Goal: Information Seeking & Learning: Learn about a topic

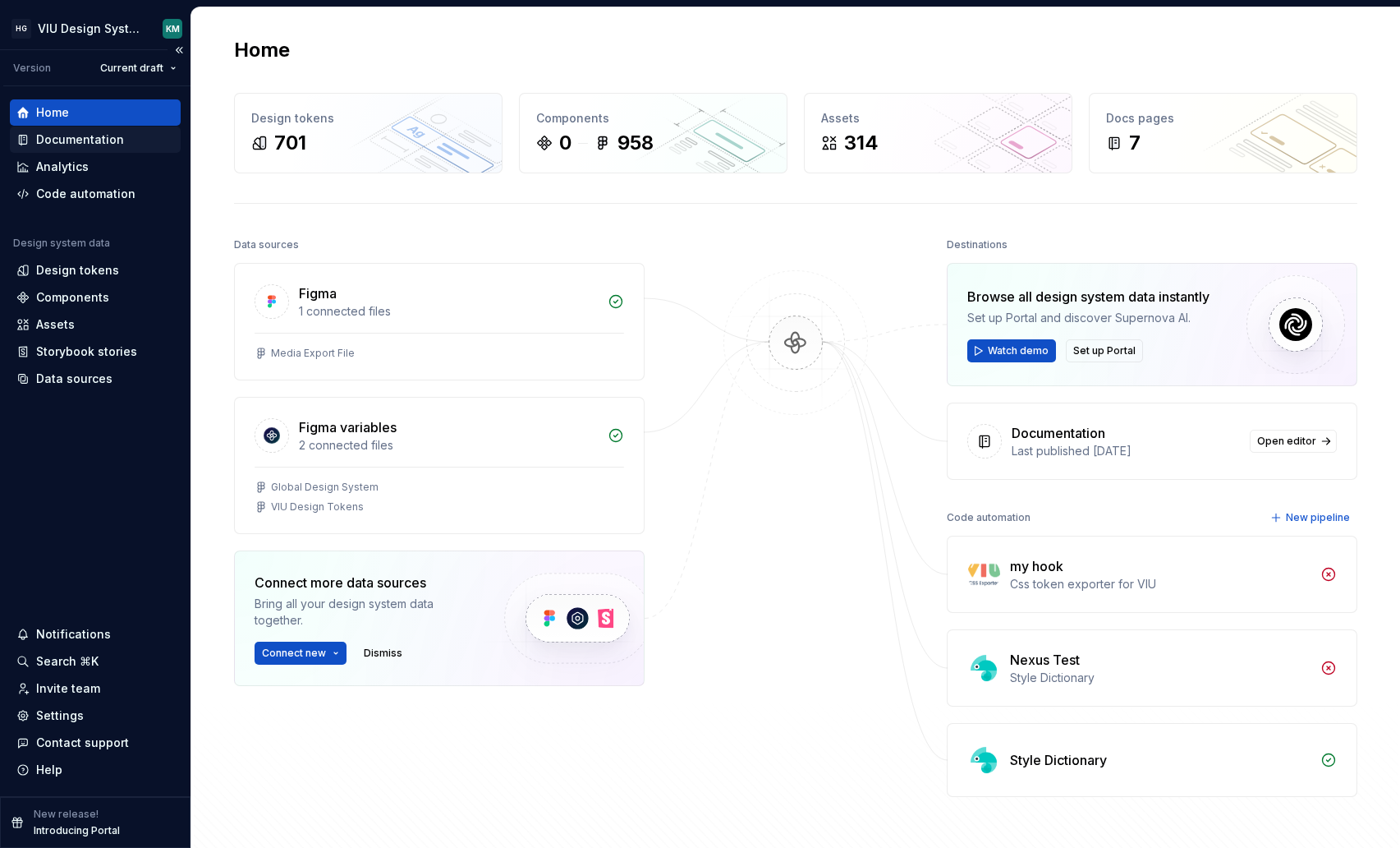
click at [78, 145] on div "Documentation" at bounding box center [79, 140] width 88 height 16
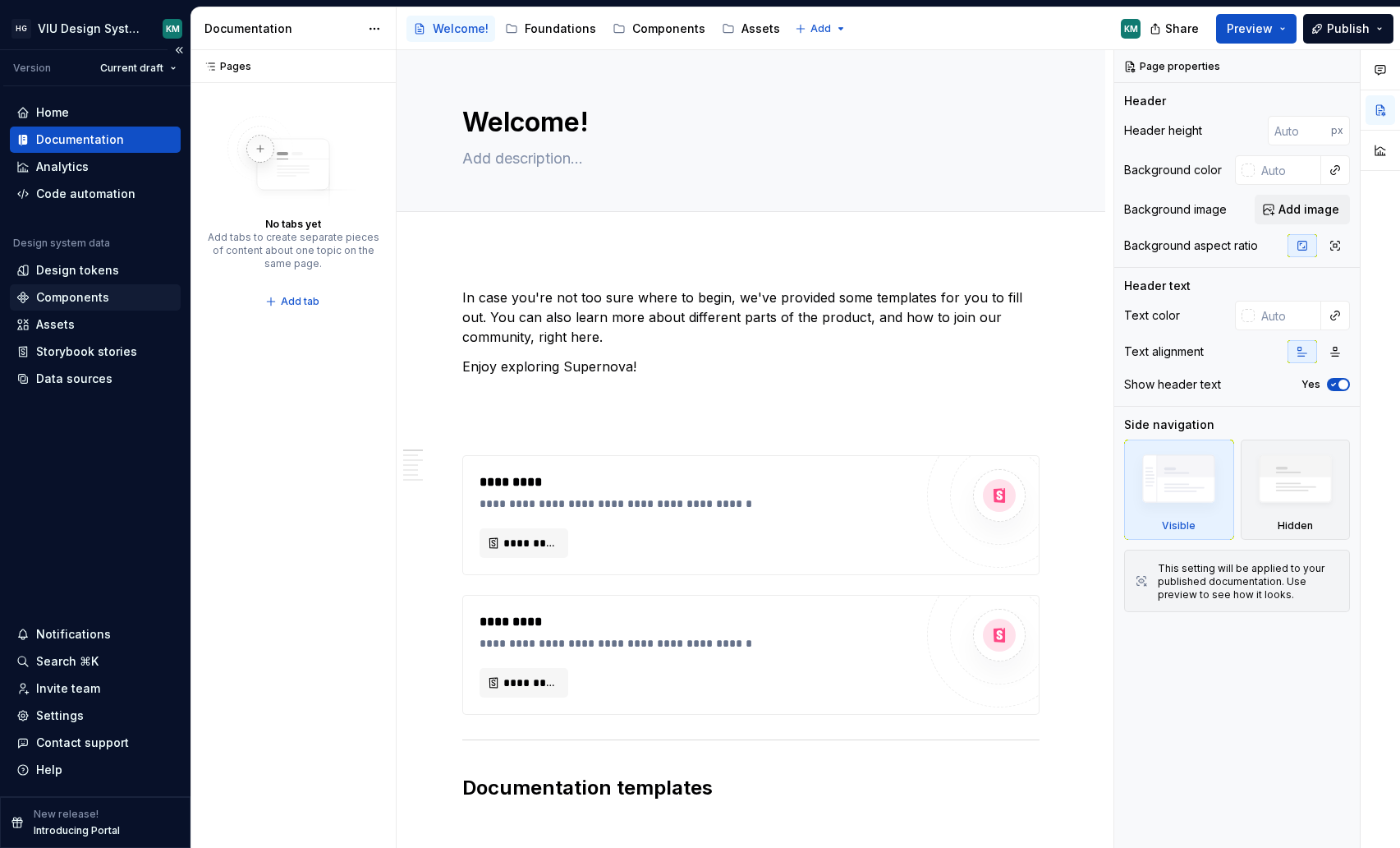
click at [72, 298] on div "Components" at bounding box center [72, 297] width 73 height 16
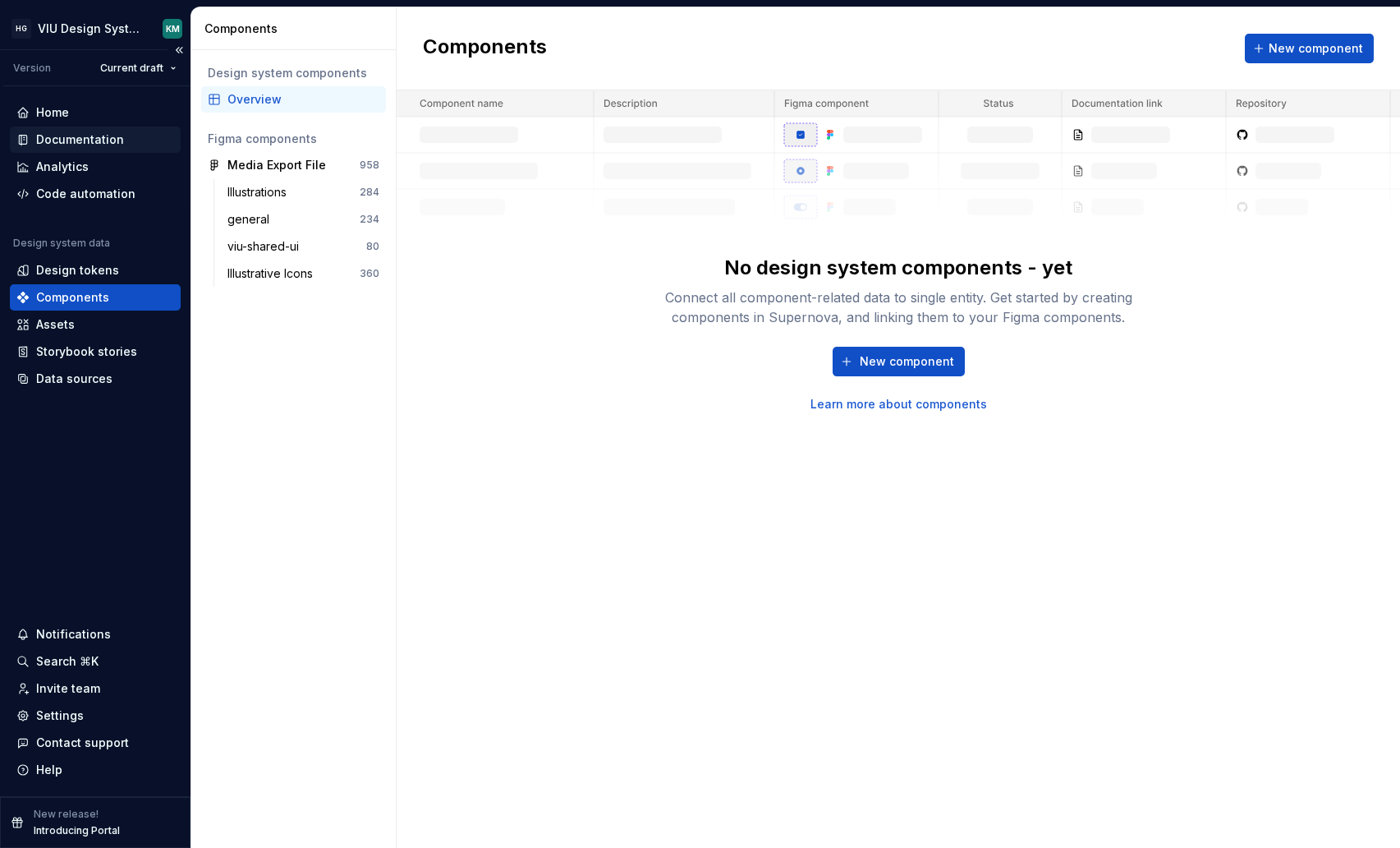
click at [80, 144] on div "Documentation" at bounding box center [79, 140] width 88 height 16
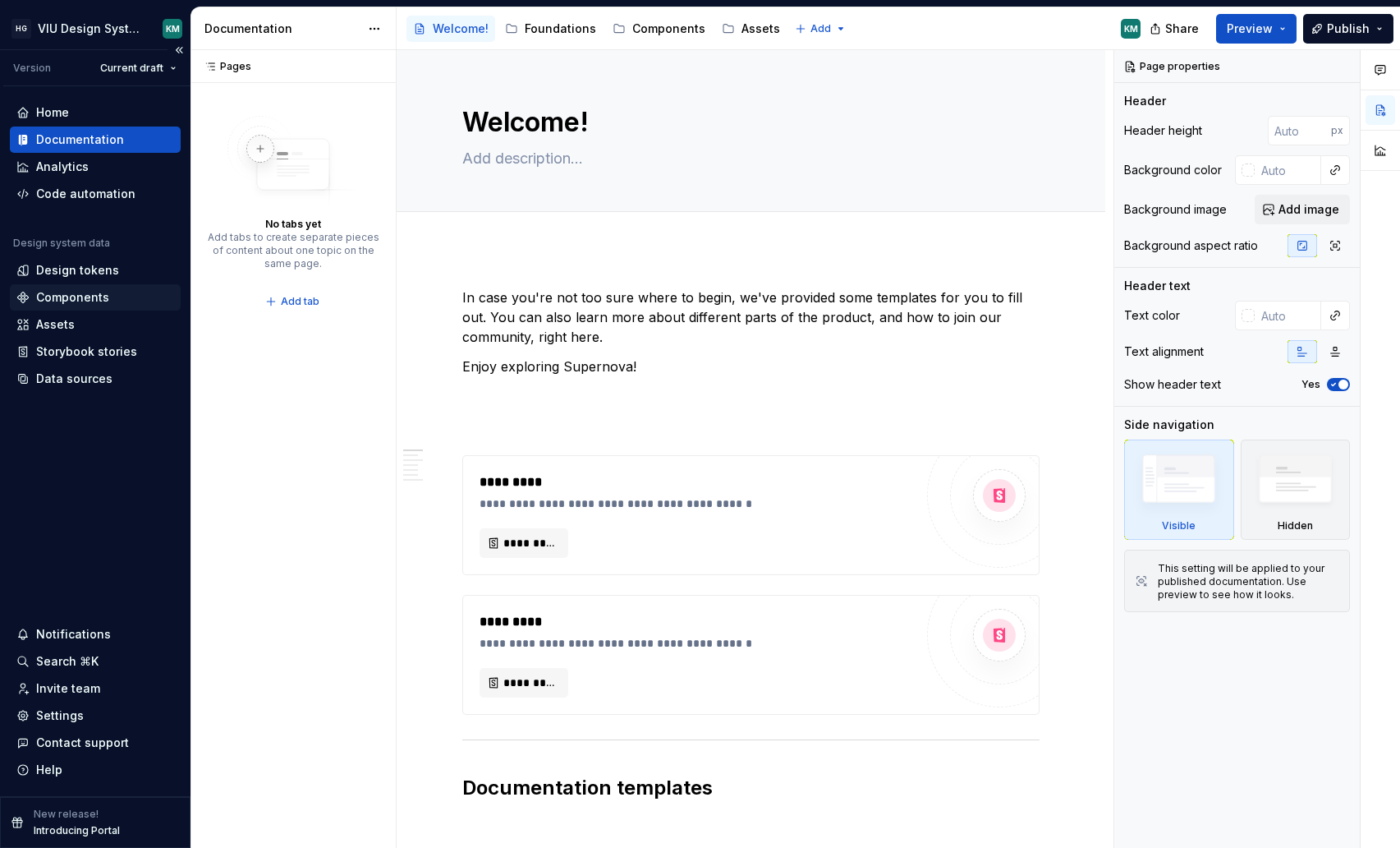
click at [93, 301] on div "Components" at bounding box center [72, 297] width 73 height 16
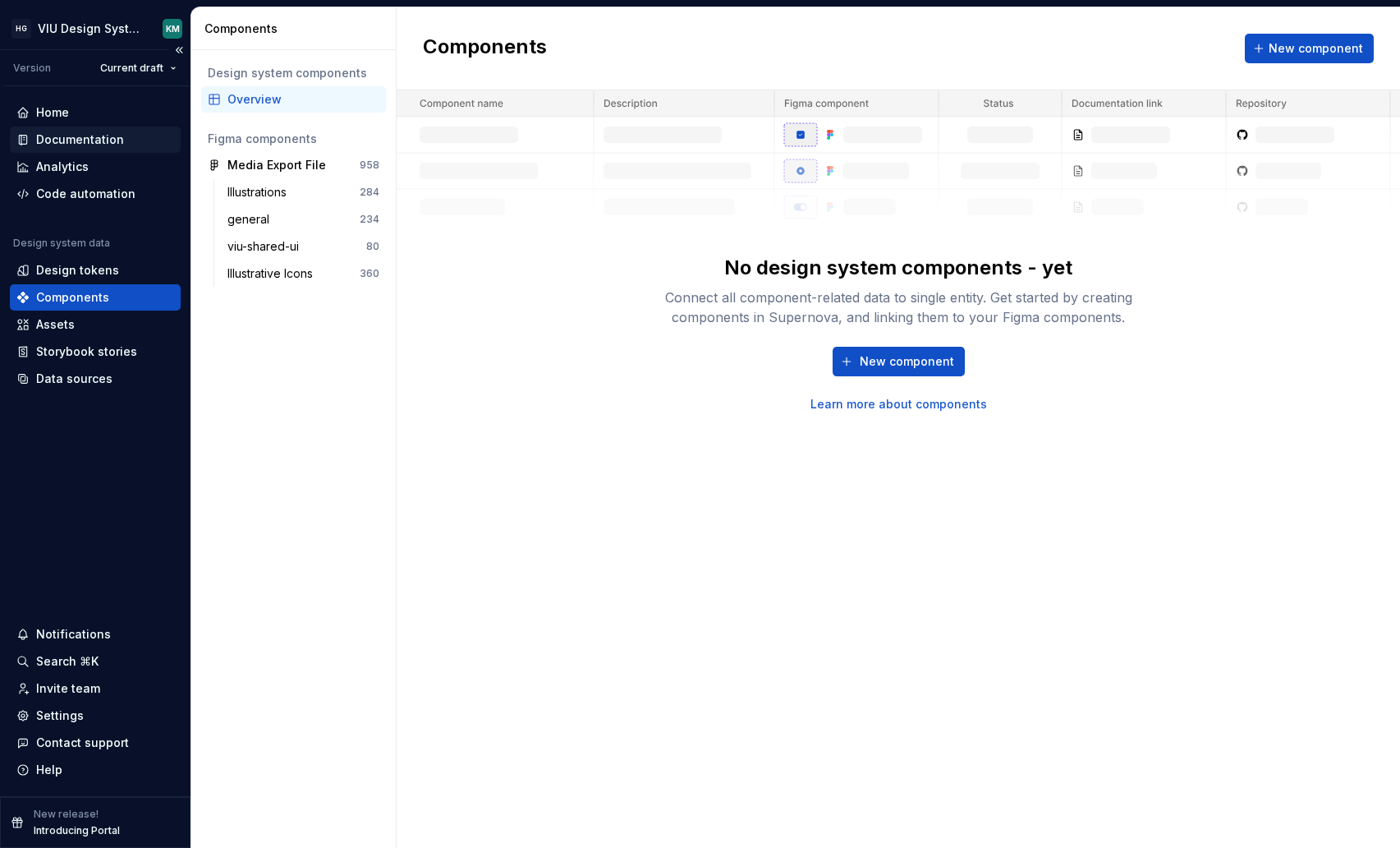
click at [95, 148] on div "Documentation" at bounding box center [95, 139] width 170 height 26
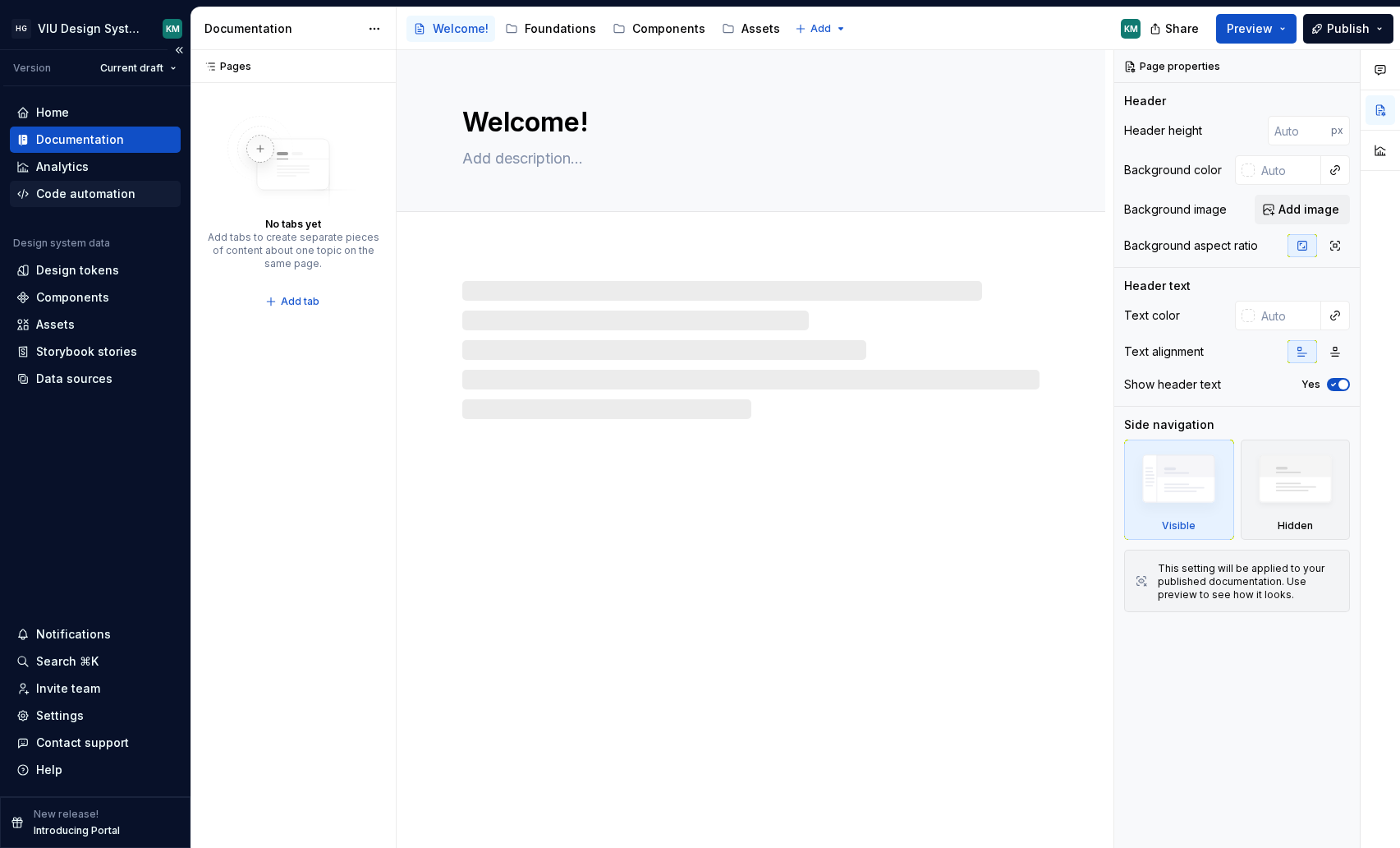
type textarea "*"
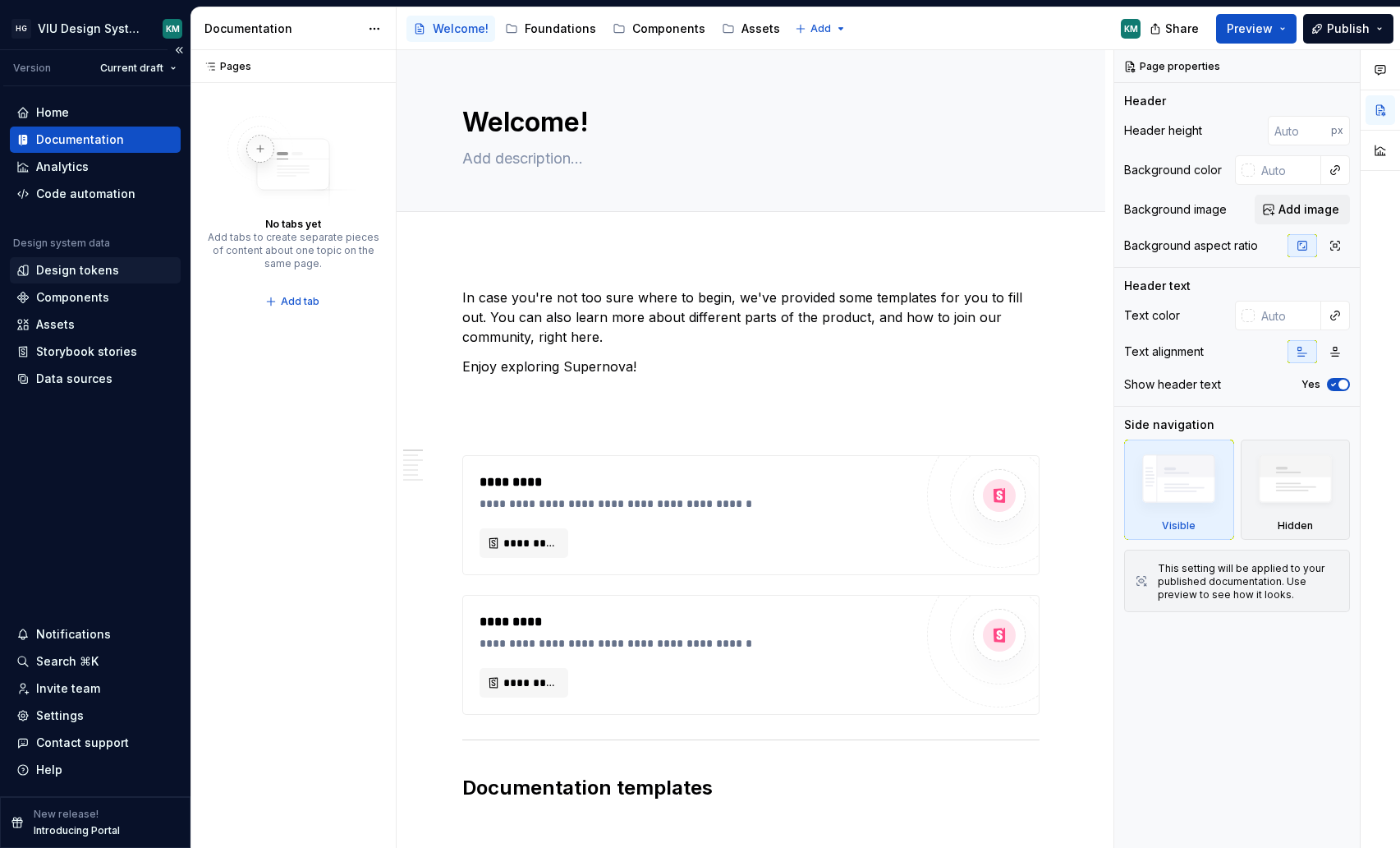
click at [97, 269] on div "Design tokens" at bounding box center [78, 270] width 83 height 16
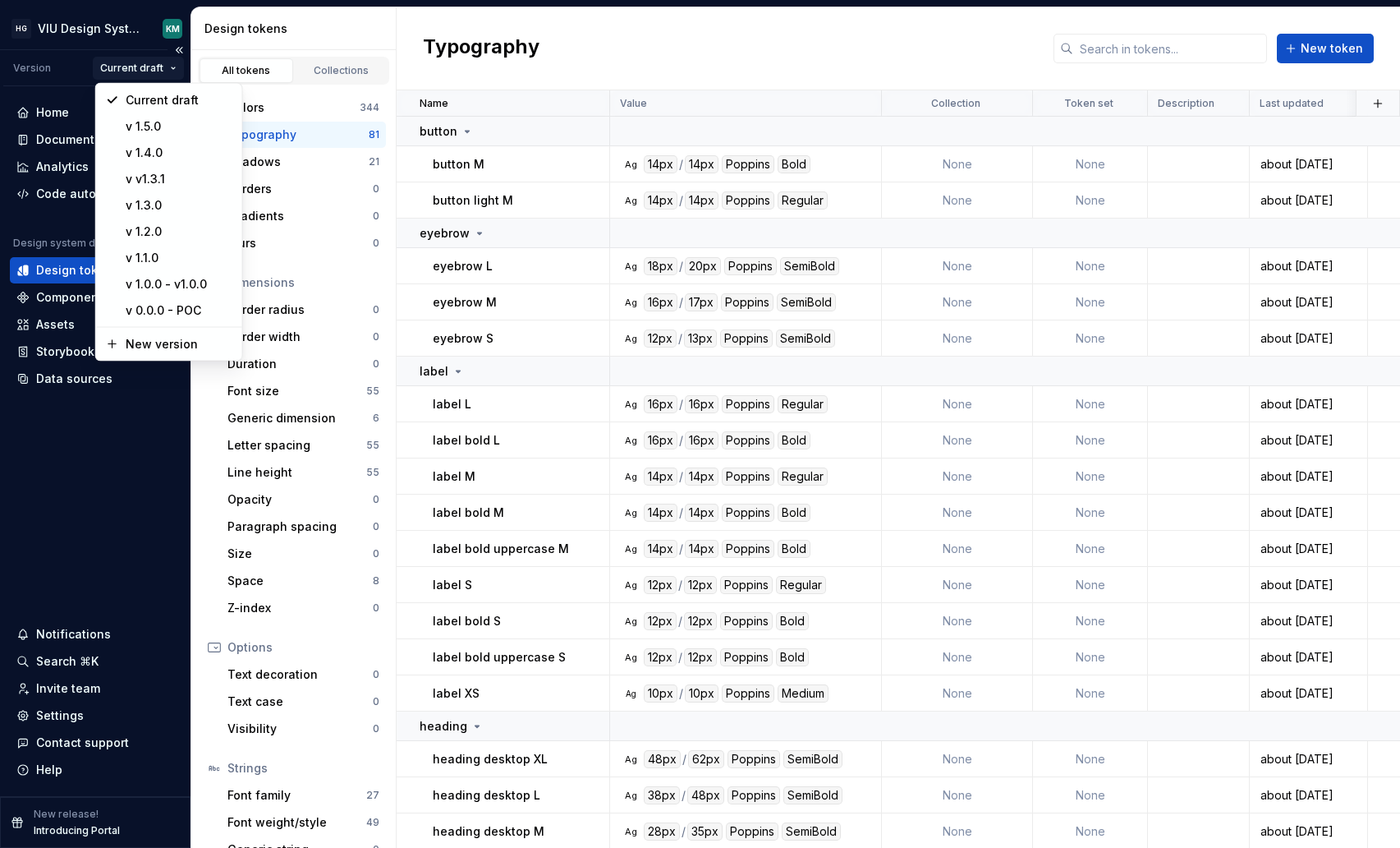
click at [160, 70] on html "HG VIU Design System KM Version Current draft Home Documentation Analytics Code…" at bounding box center [700, 424] width 1400 height 848
click at [590, 79] on html "HG VIU Design System KM Version Current draft Home Documentation Analytics Code…" at bounding box center [700, 424] width 1400 height 848
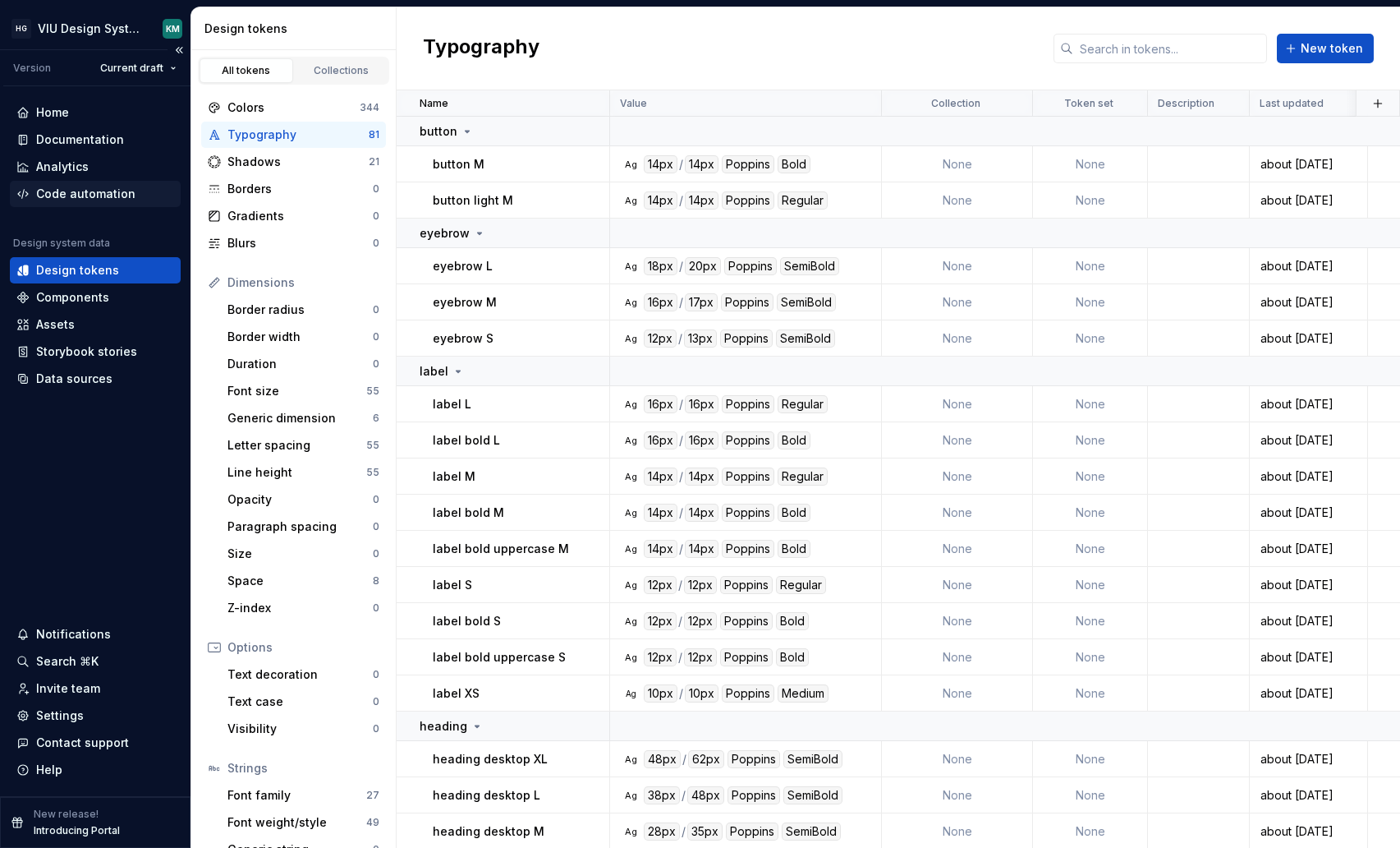
click at [102, 195] on div "Code automation" at bounding box center [86, 194] width 99 height 16
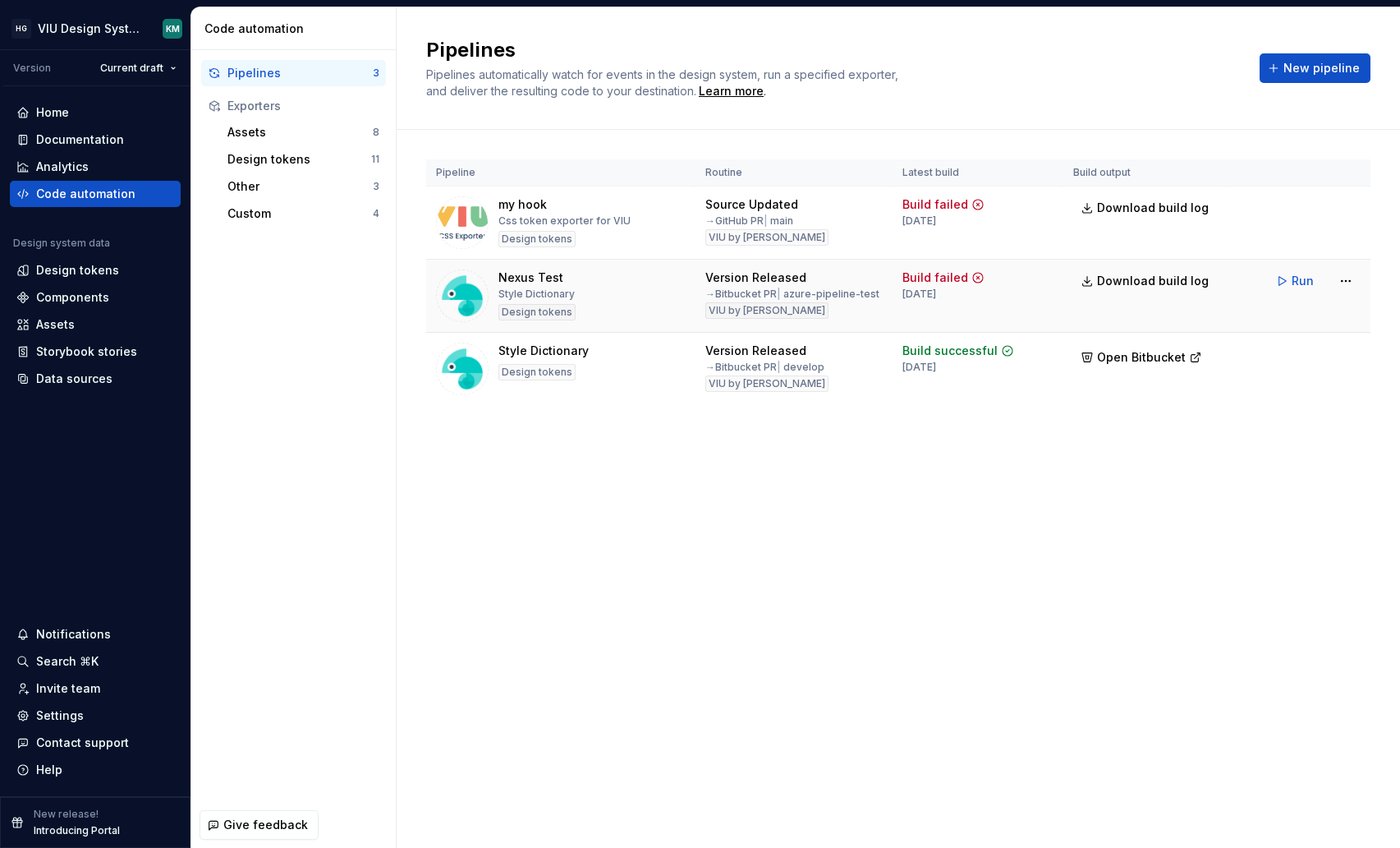
click at [632, 309] on div "Nexus Test Style Dictionary Design tokens" at bounding box center [560, 296] width 250 height 52
click at [330, 74] on div "Pipelines" at bounding box center [299, 73] width 145 height 16
click at [162, 63] on html "HG VIU Design System KM Version Current draft Home Documentation Analytics Code…" at bounding box center [700, 424] width 1400 height 848
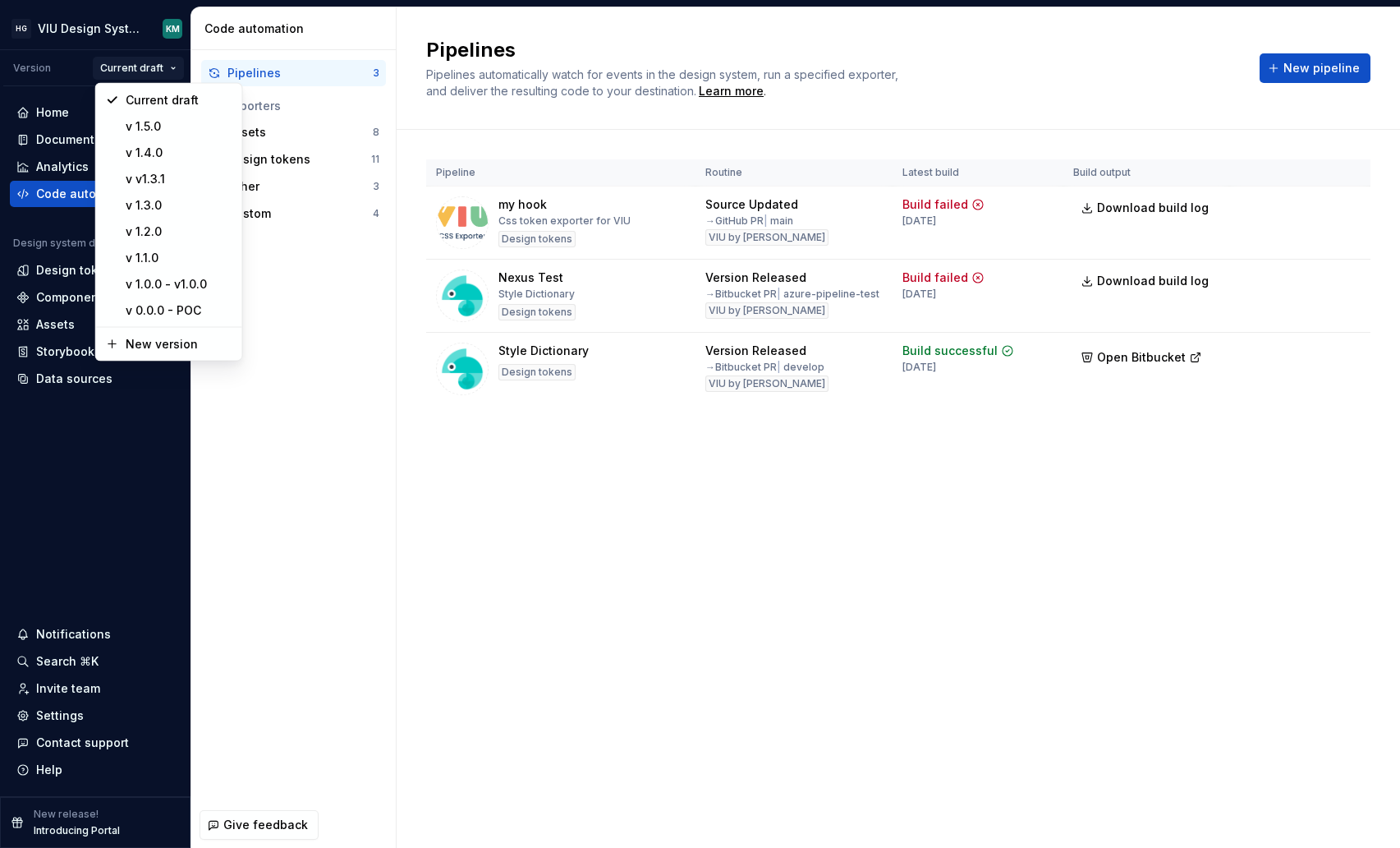
click at [274, 390] on html "HG VIU Design System KM Version Current draft Home Documentation Analytics Code…" at bounding box center [700, 424] width 1400 height 848
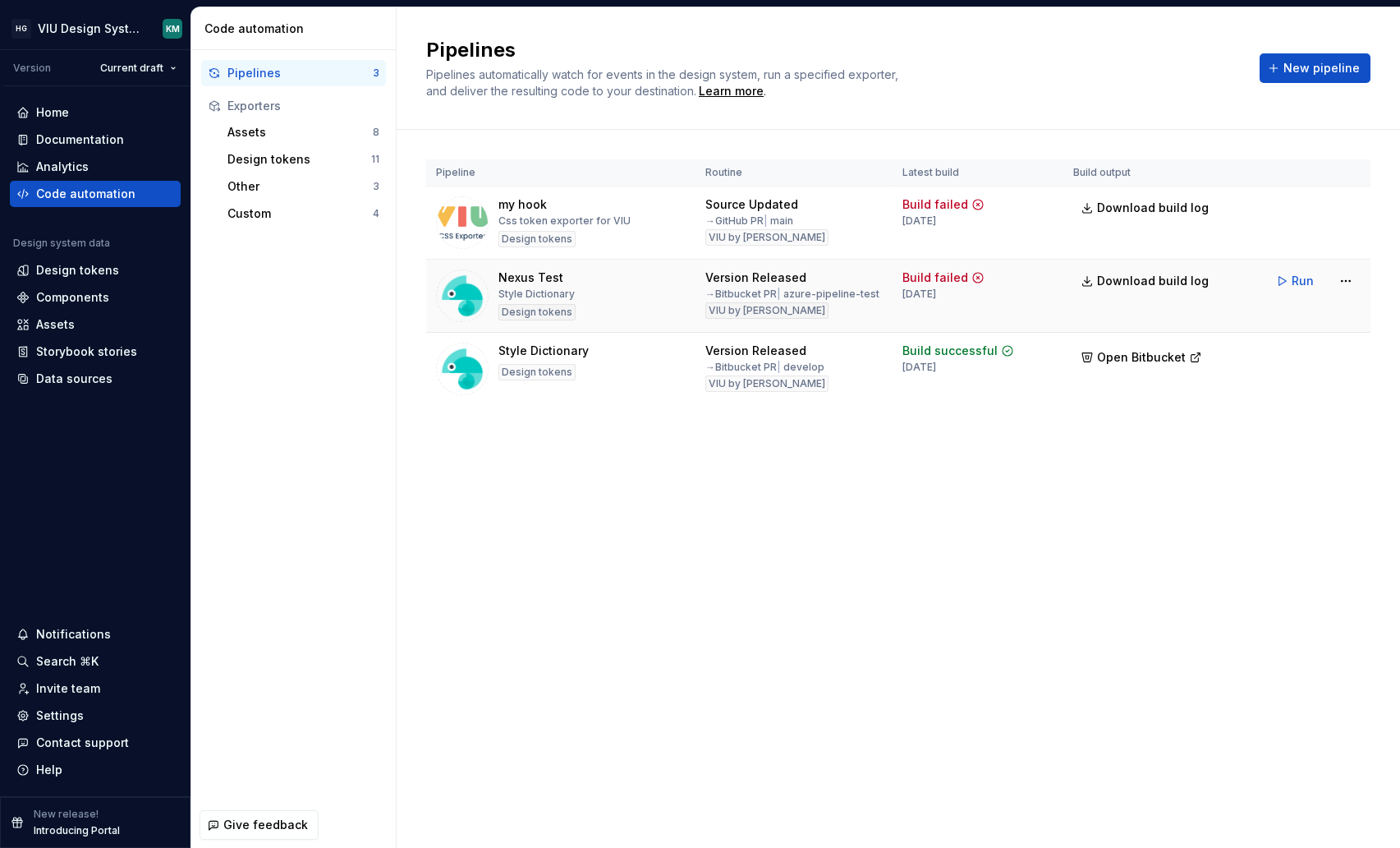
click at [636, 300] on div "Nexus Test Style Dictionary Design tokens" at bounding box center [560, 296] width 250 height 52
click at [240, 69] on div "Pipelines" at bounding box center [299, 73] width 145 height 16
click at [632, 380] on div "Style Dictionary Design tokens" at bounding box center [560, 369] width 250 height 52
click at [632, 372] on div "Style Dictionary Design tokens" at bounding box center [560, 369] width 250 height 52
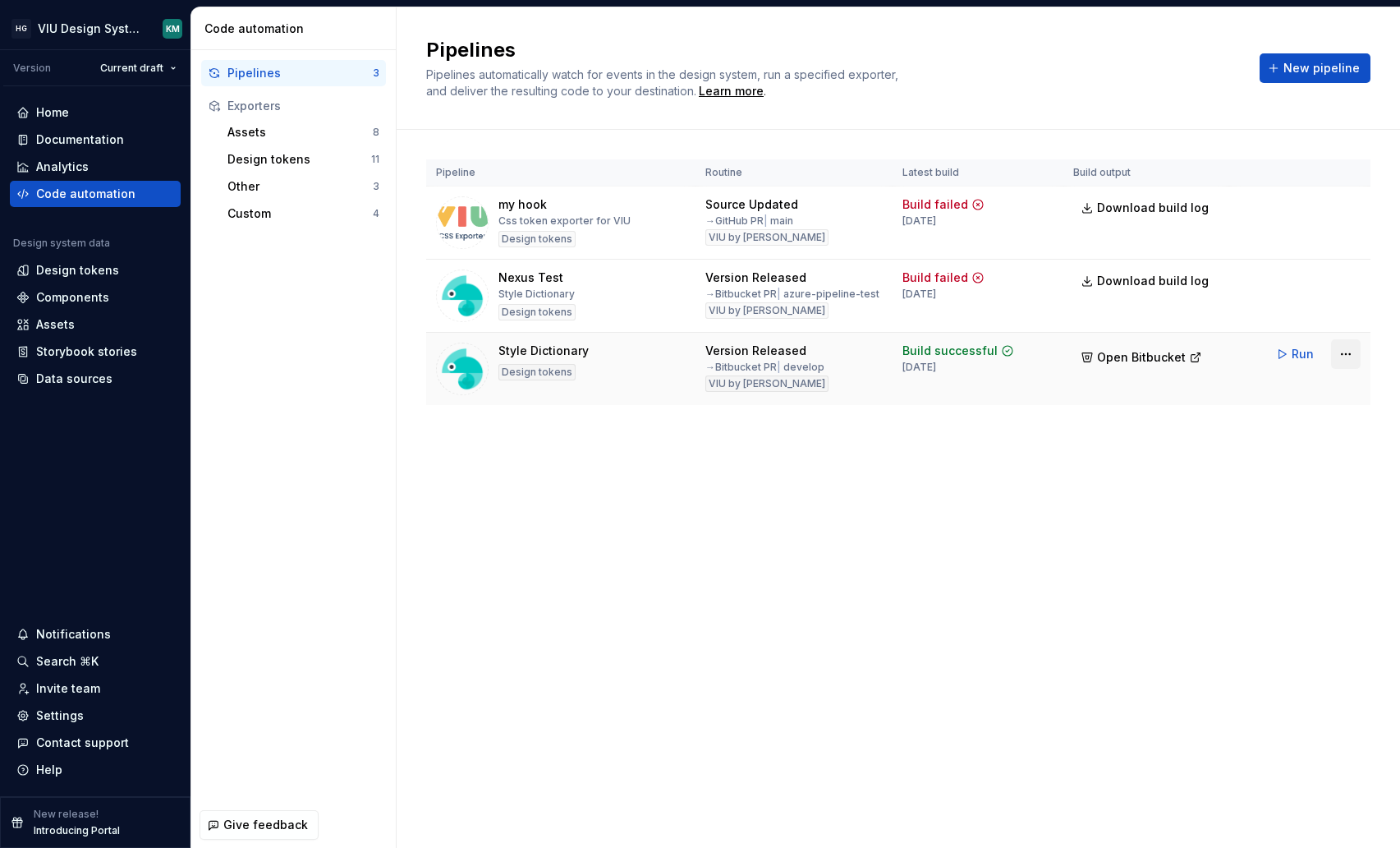
click at [1353, 352] on html "HG VIU Design System KM Version Current draft Home Documentation Analytics Code…" at bounding box center [700, 424] width 1400 height 848
click at [1141, 431] on html "HG VIU Design System KM Version Current draft Home Documentation Analytics Code…" at bounding box center [700, 424] width 1400 height 848
click at [1340, 353] on html "HG VIU Design System KM Version Current draft Home Documentation Analytics Code…" at bounding box center [700, 424] width 1400 height 848
click at [1030, 452] on html "HG VIU Design System KM Version Current draft Home Documentation Analytics Code…" at bounding box center [700, 424] width 1400 height 848
click at [512, 615] on div "Pipelines Pipelines automatically watch for events in the design system, run a …" at bounding box center [898, 427] width 1004 height 840
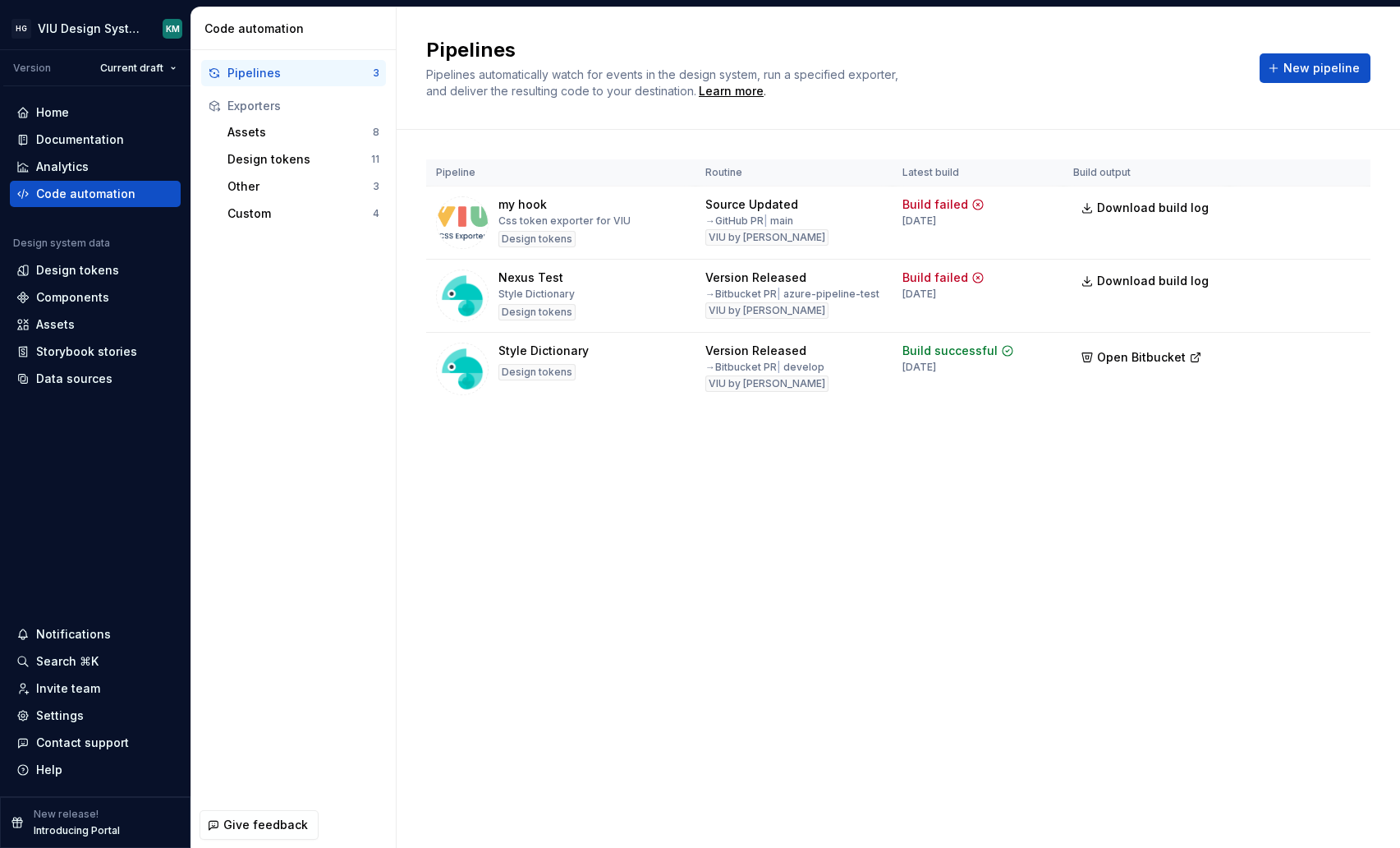
click at [327, 341] on div "Pipelines 3 Exporters Assets 8 Design tokens 11 Other 3 Custom 4" at bounding box center [293, 426] width 205 height 751
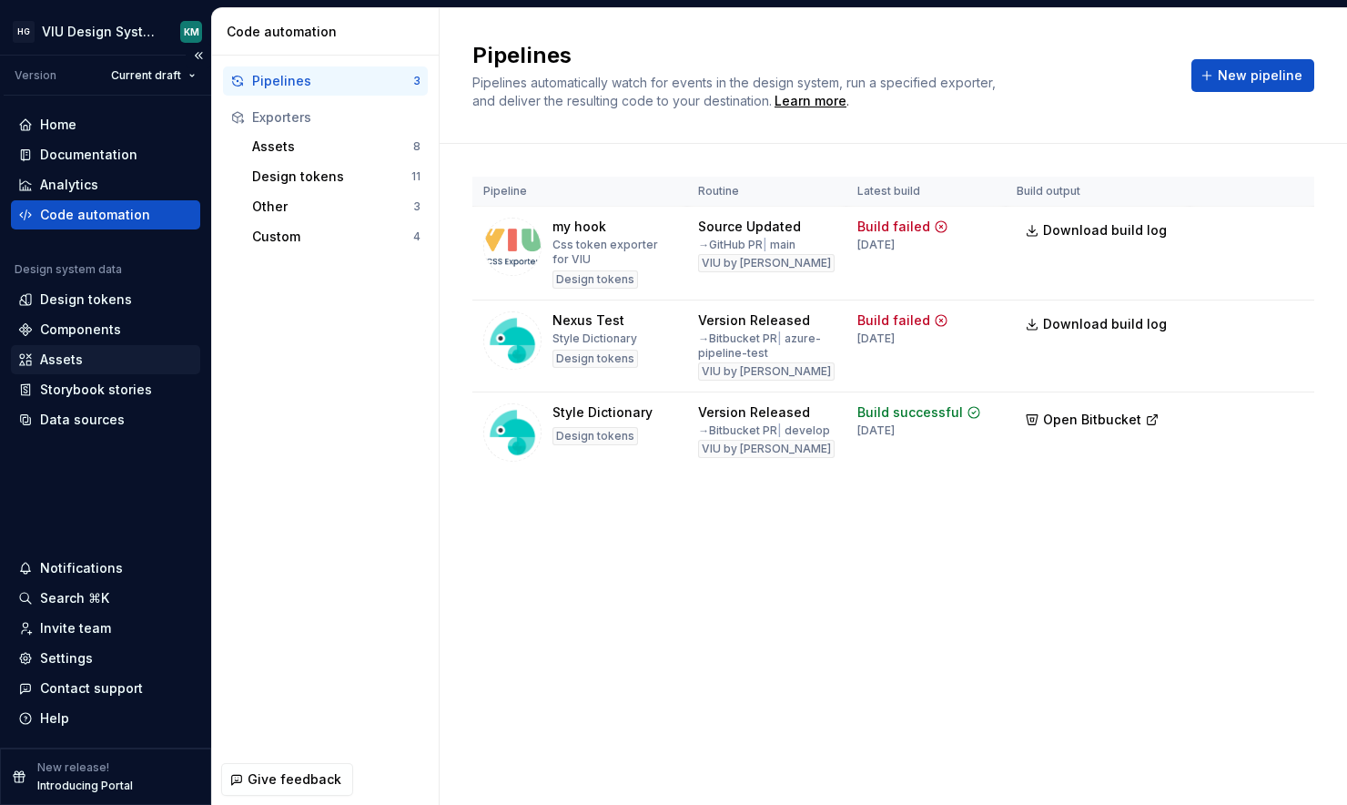
click at [74, 359] on div "Assets" at bounding box center [61, 360] width 43 height 18
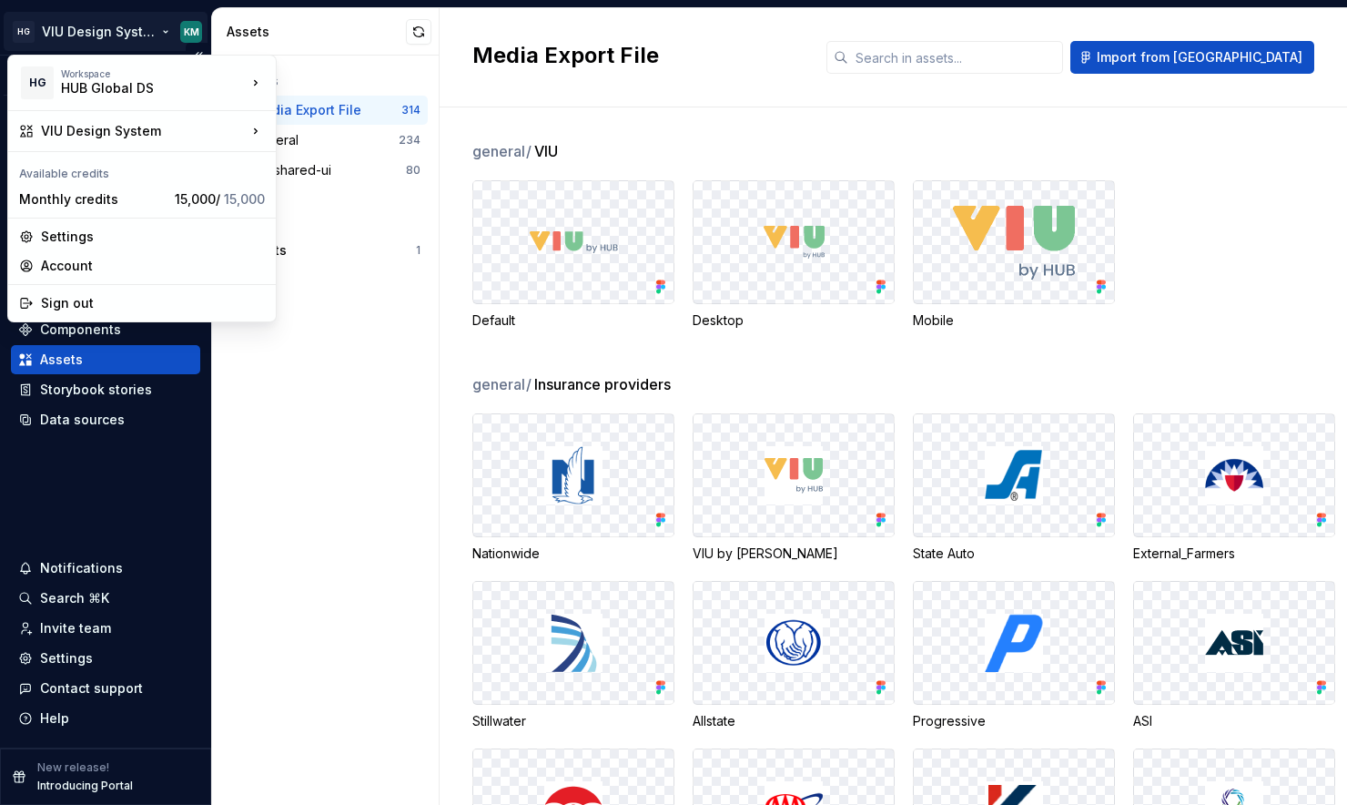
click at [144, 37] on html "HG VIU Design System KM Version Current draft Home Documentation Analytics Code…" at bounding box center [673, 402] width 1347 height 805
click at [115, 134] on div "VIU Design System" at bounding box center [144, 131] width 206 height 18
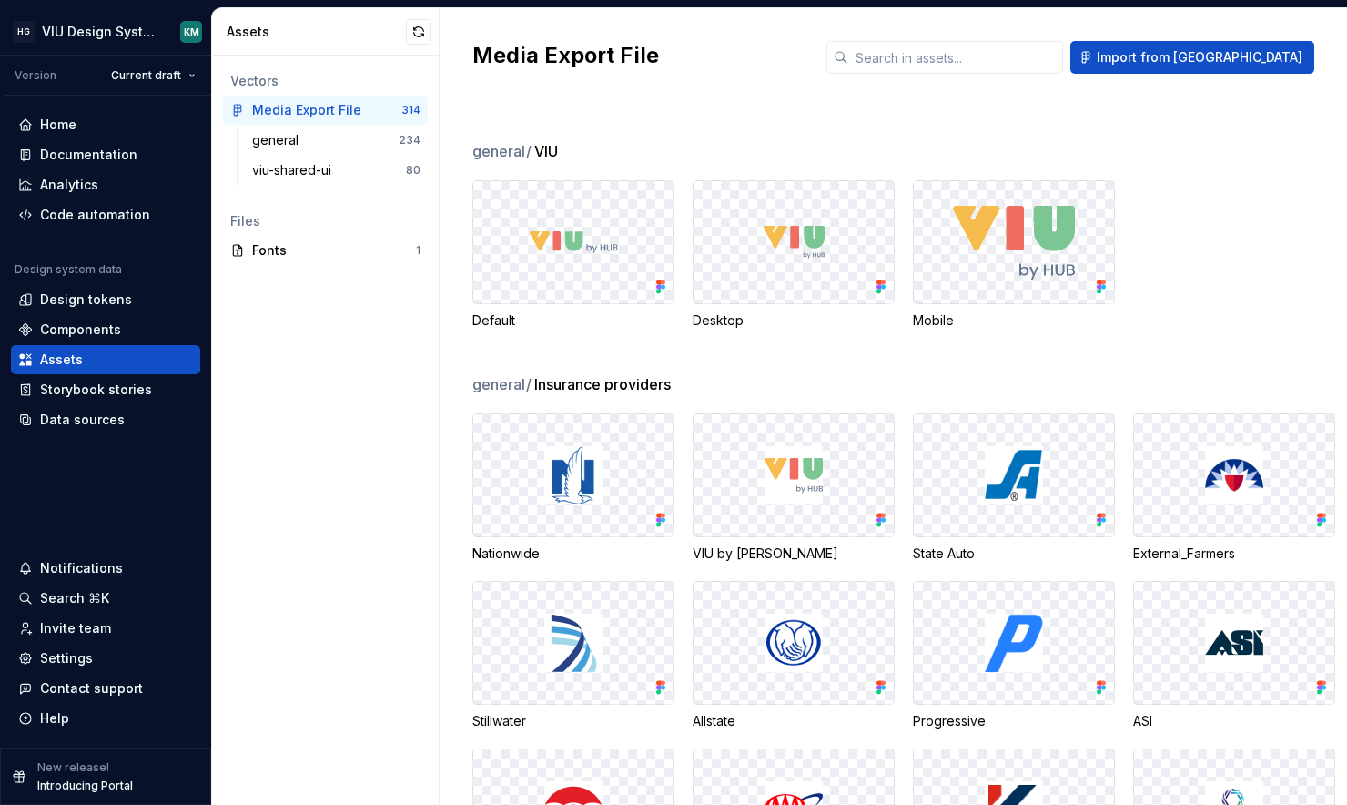
click at [351, 351] on html "HG VIU Design System KM Version Current draft Home Documentation Analytics Code…" at bounding box center [673, 402] width 1347 height 805
click at [123, 383] on div "Storybook stories" at bounding box center [96, 390] width 112 height 18
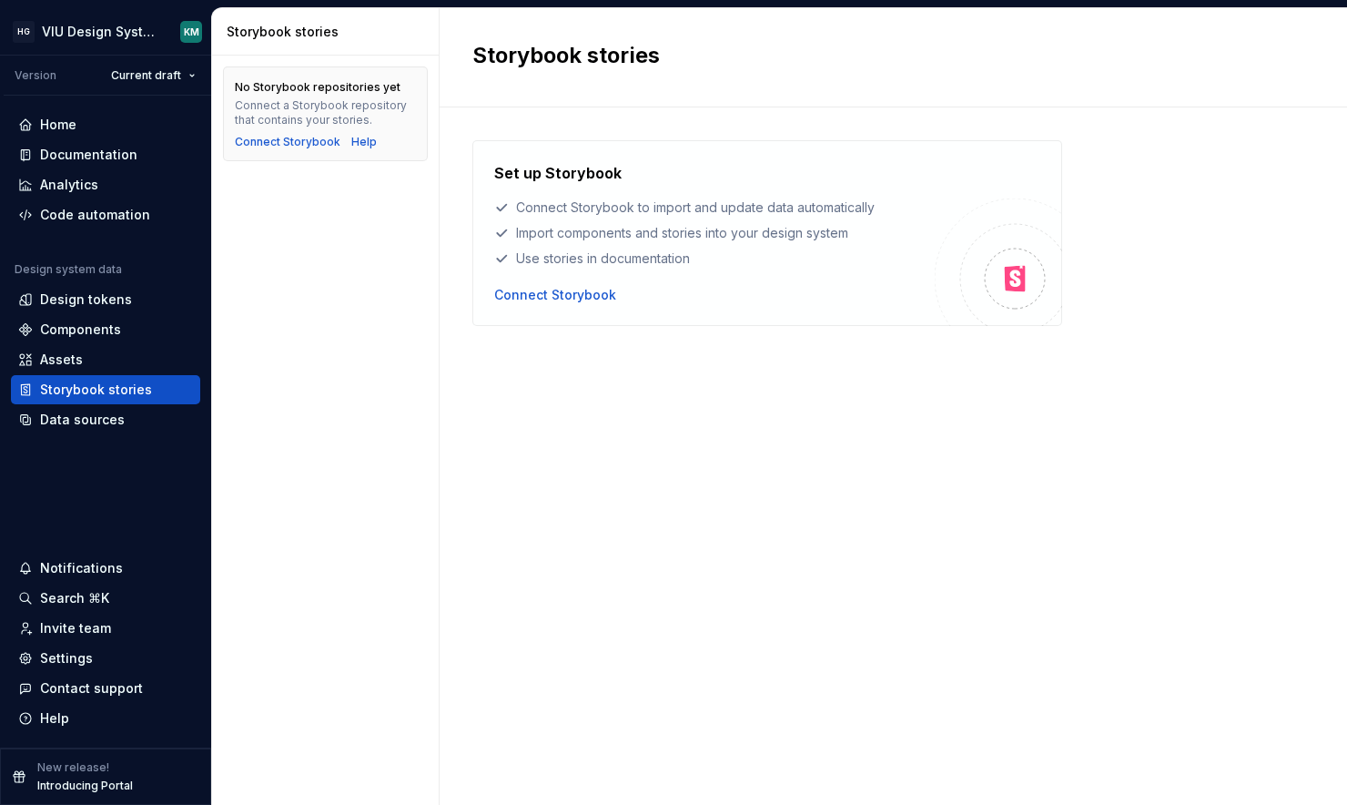
click at [570, 467] on div "Set up Storybook Connect Storybook to import and update data automatically Impo…" at bounding box center [893, 437] width 842 height 595
click at [89, 426] on div "Data sources" at bounding box center [82, 420] width 85 height 18
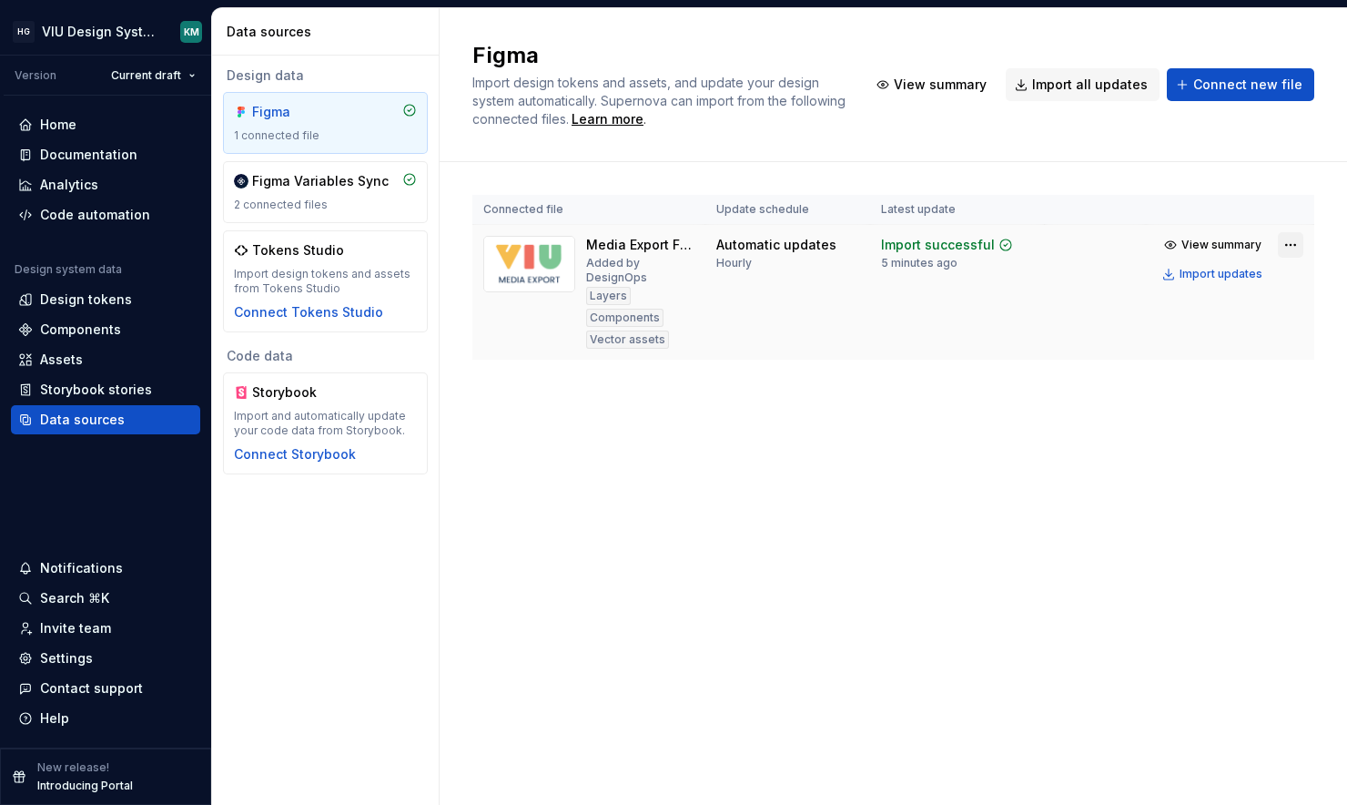
click at [1288, 245] on html "HG VIU Design System KM Version Current draft Home Documentation Analytics Code…" at bounding box center [673, 402] width 1347 height 805
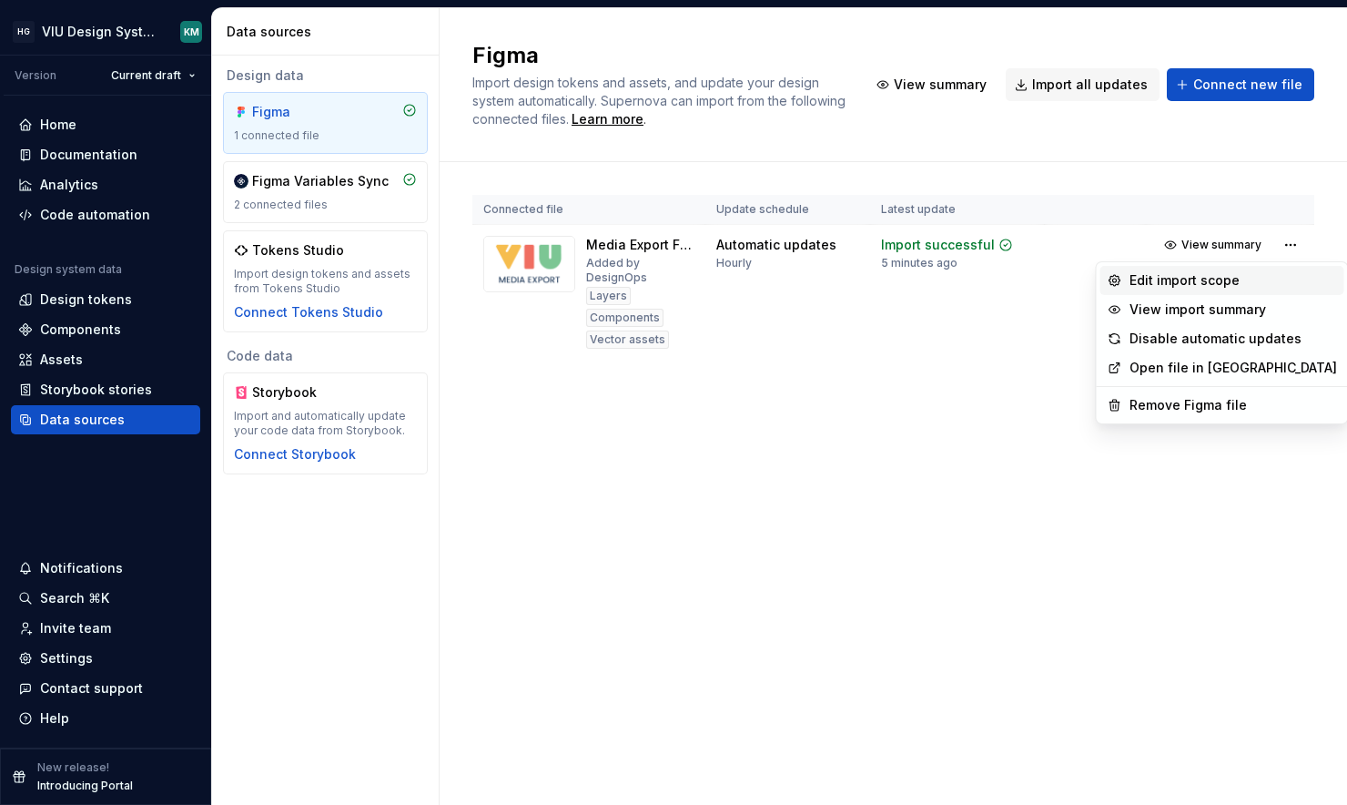
click at [1214, 289] on div "Edit import scope" at bounding box center [1234, 280] width 208 height 18
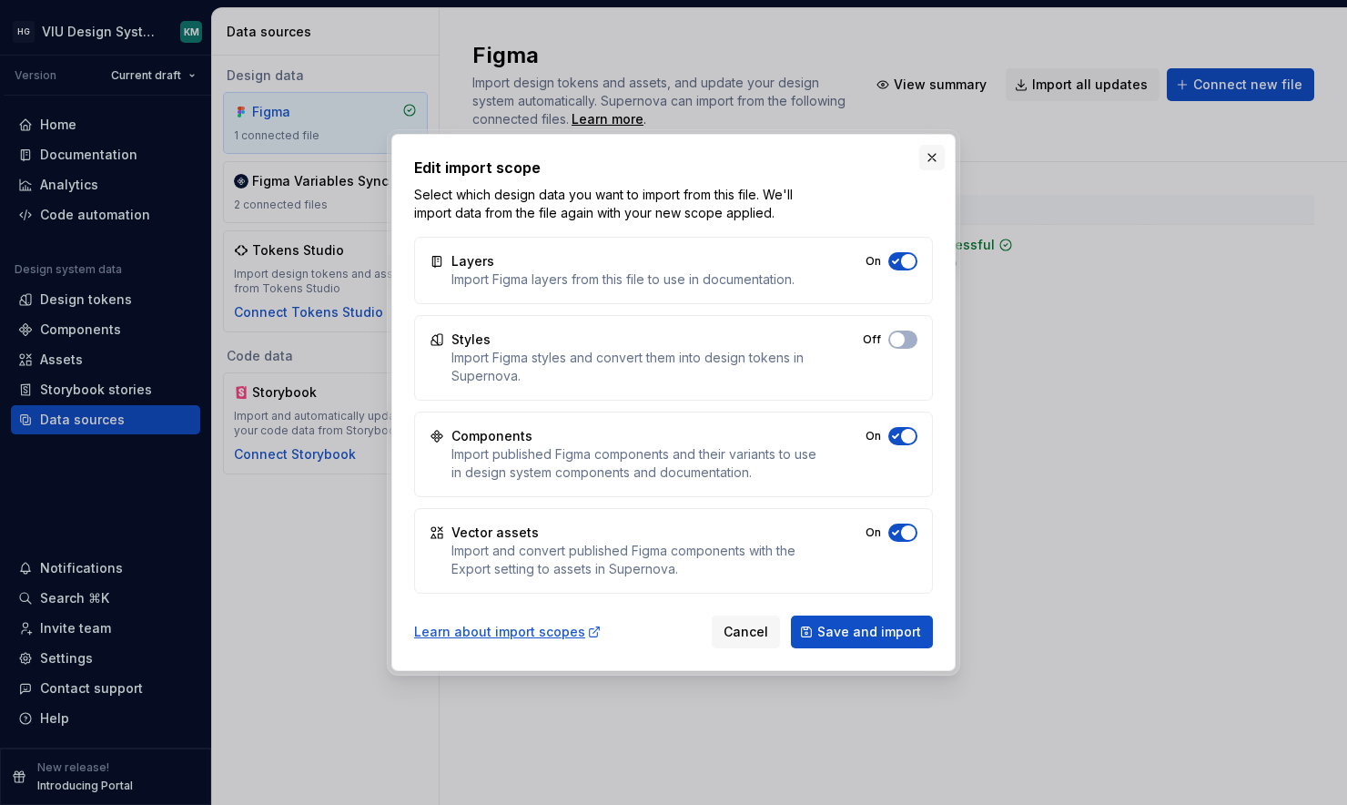
click at [932, 157] on button "button" at bounding box center [932, 157] width 25 height 25
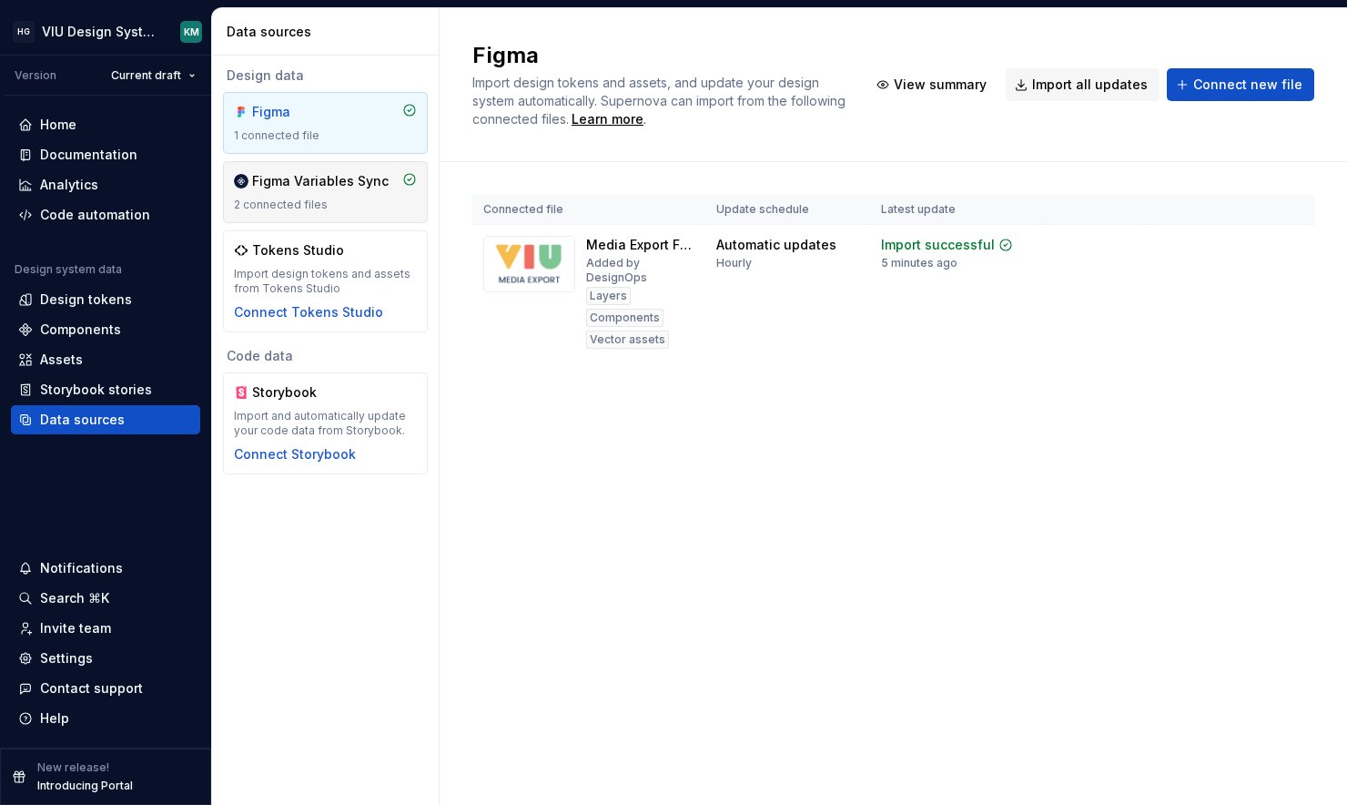
click at [300, 193] on div "Figma Variables Sync 2 connected files" at bounding box center [325, 192] width 183 height 40
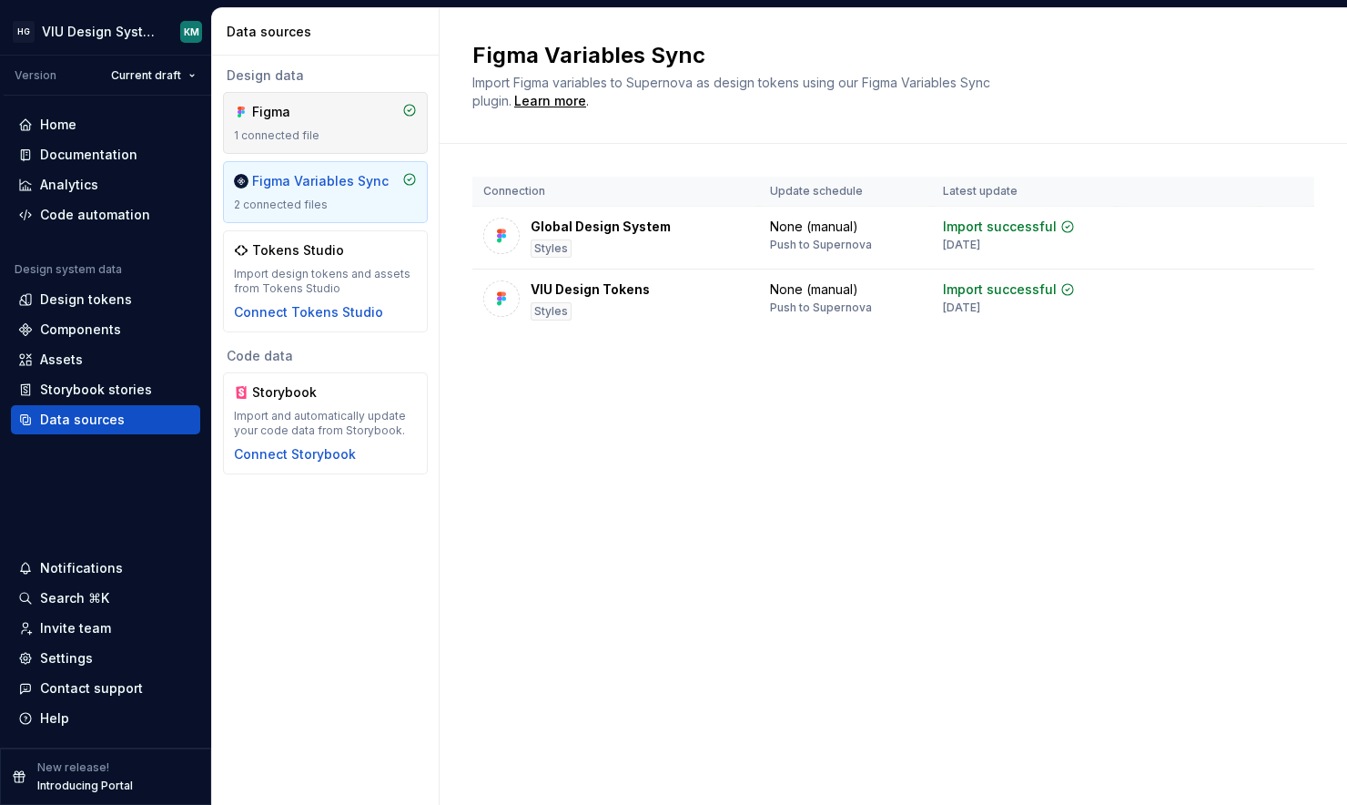
click at [314, 127] on div "Figma 1 connected file" at bounding box center [325, 123] width 183 height 40
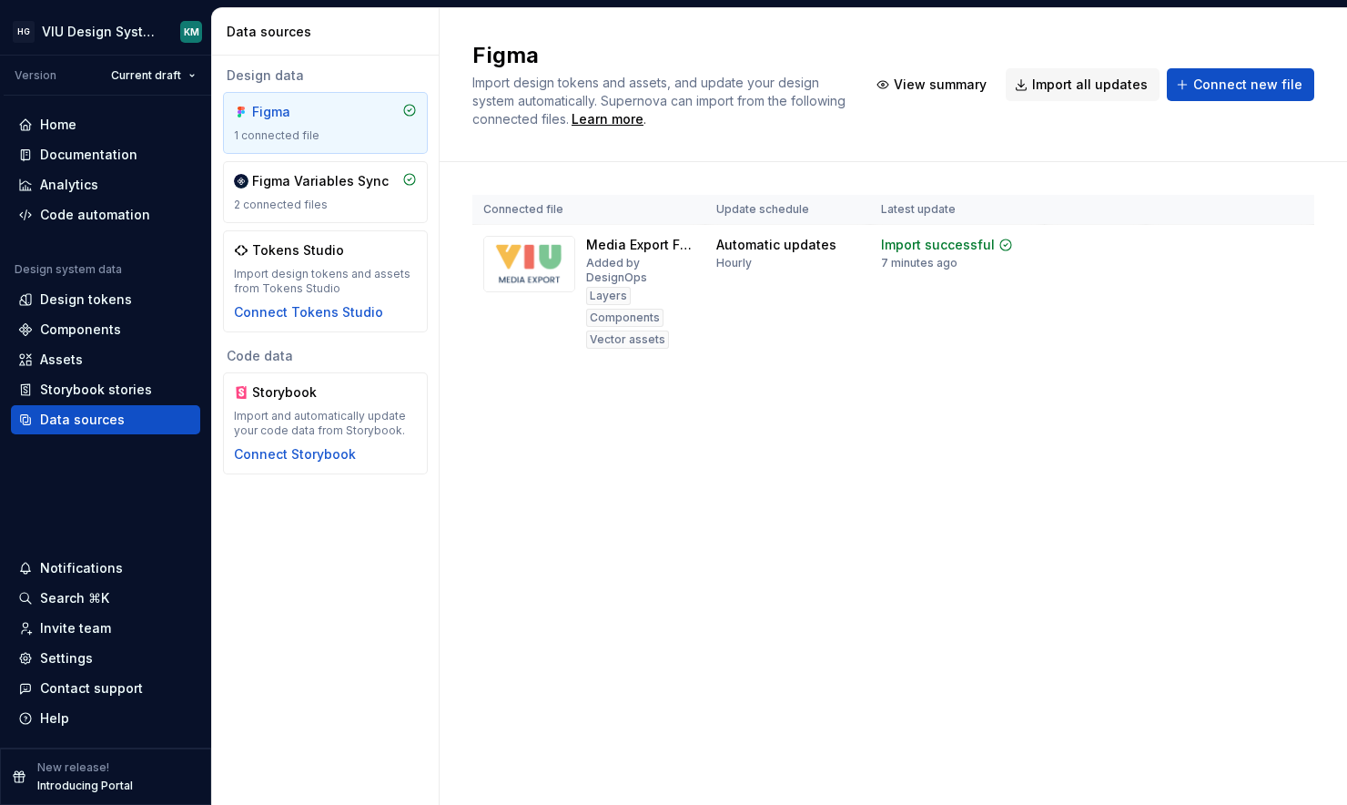
click at [586, 590] on div "Figma Import design tokens and assets, and update your design system automatica…" at bounding box center [894, 406] width 908 height 797
click at [42, 121] on div "Home" at bounding box center [58, 125] width 36 height 18
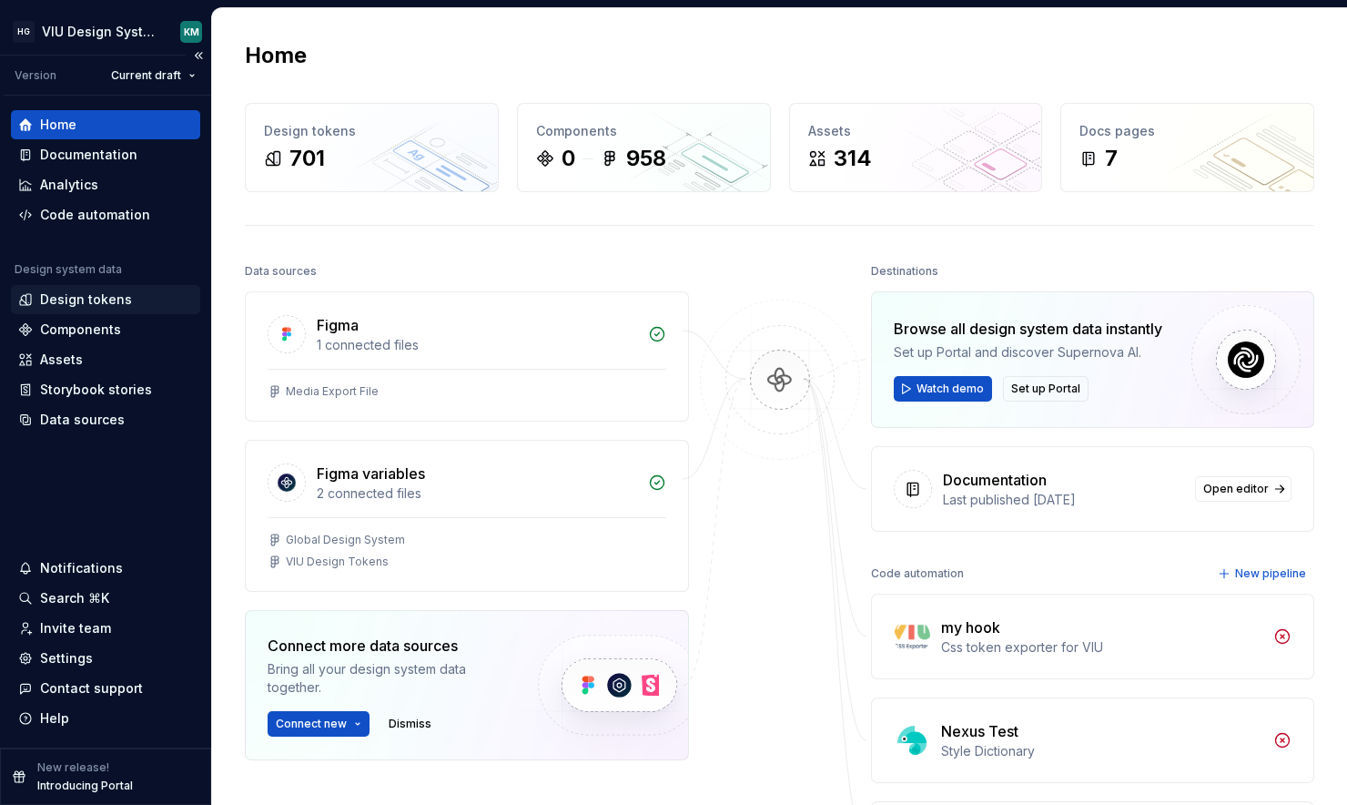
click at [121, 300] on div "Design tokens" at bounding box center [86, 299] width 92 height 18
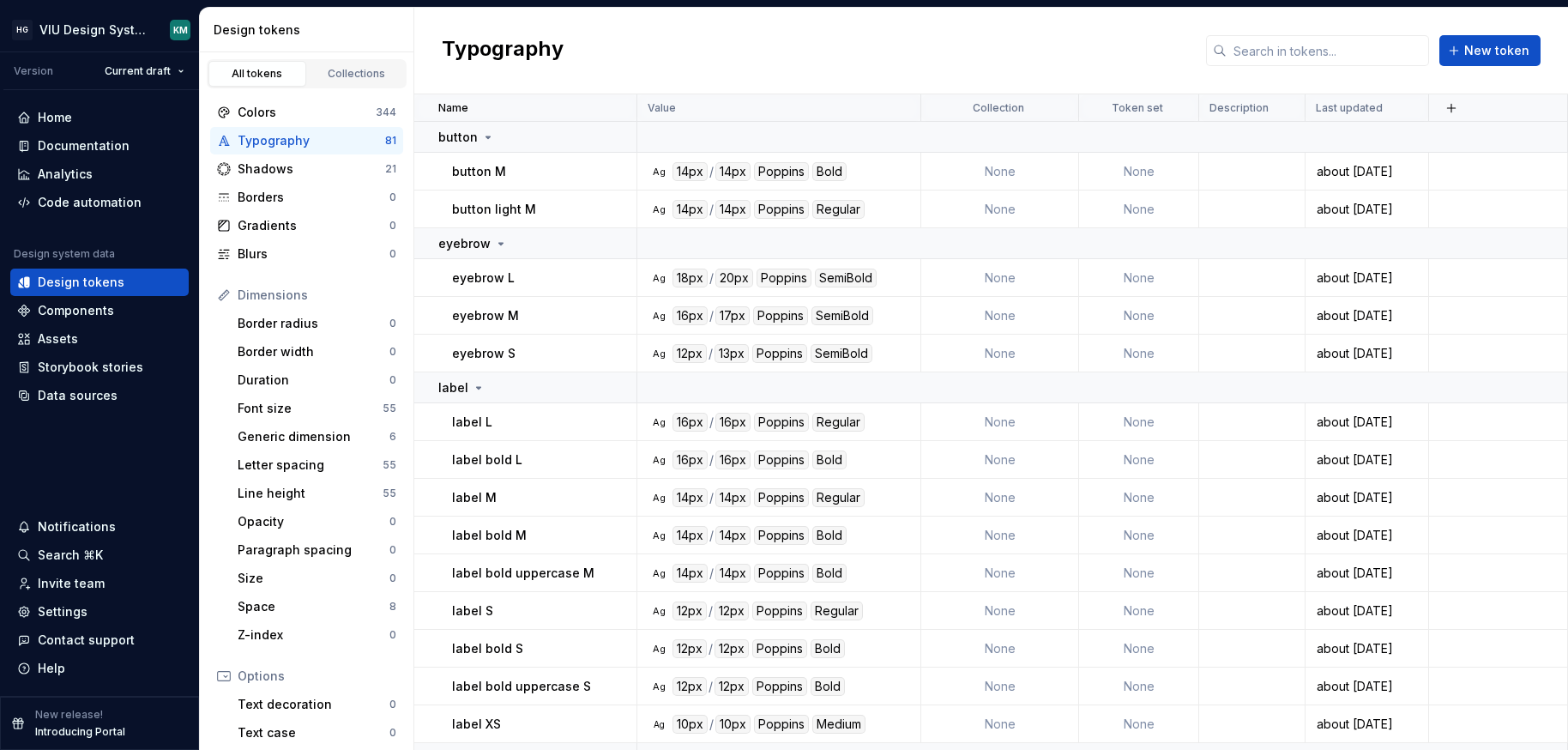
click at [1008, 67] on div "Typography New token" at bounding box center [991, 51] width 1153 height 87
